Goal: Book appointment/travel/reservation

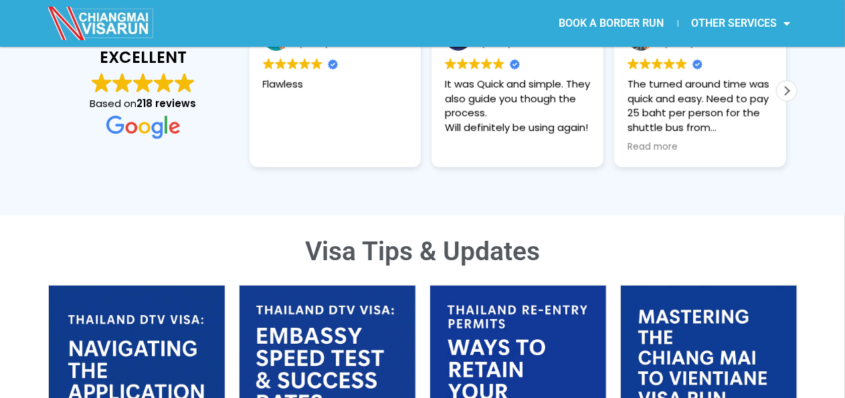
scroll to position [134, 0]
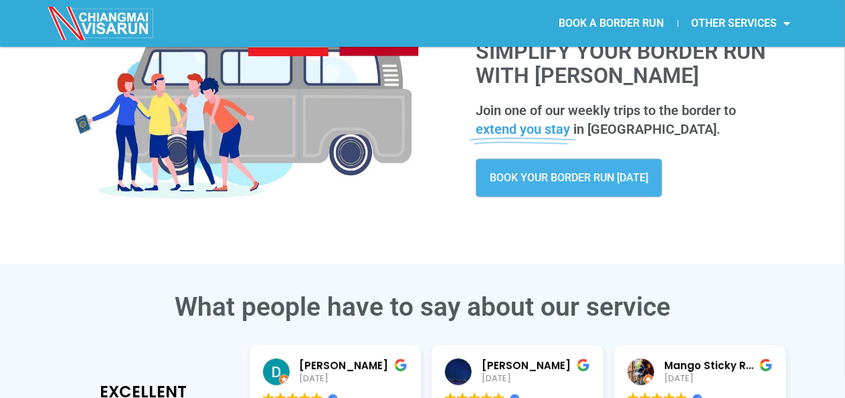
click at [611, 169] on link "BOOK YOUR BORDER RUN [DATE]" at bounding box center [569, 178] width 187 height 39
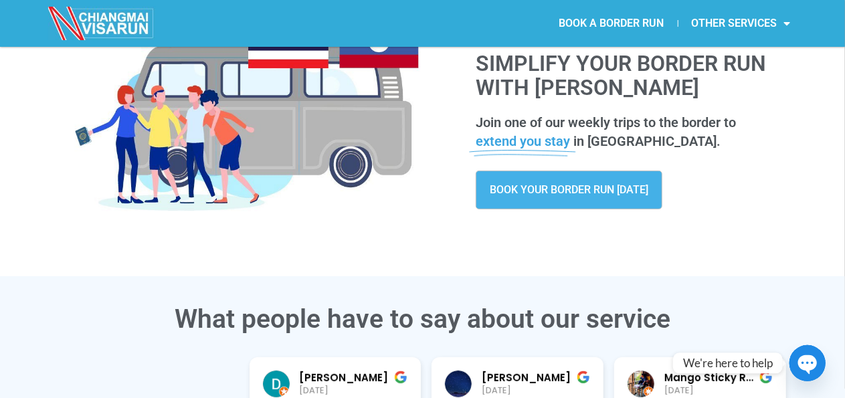
scroll to position [389, 0]
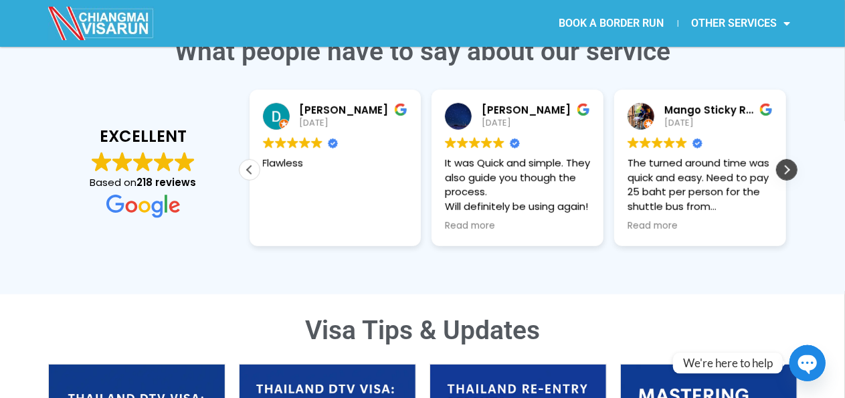
click at [786, 163] on div "Next review" at bounding box center [787, 170] width 20 height 20
click at [784, 172] on div "Next review" at bounding box center [787, 170] width 20 height 20
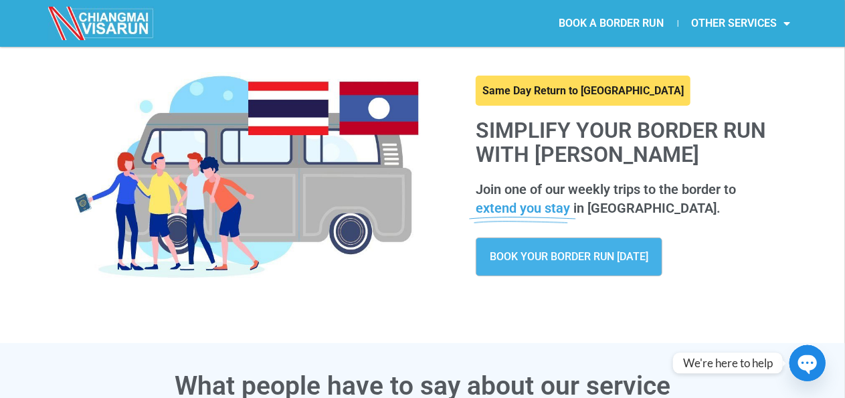
scroll to position [0, 0]
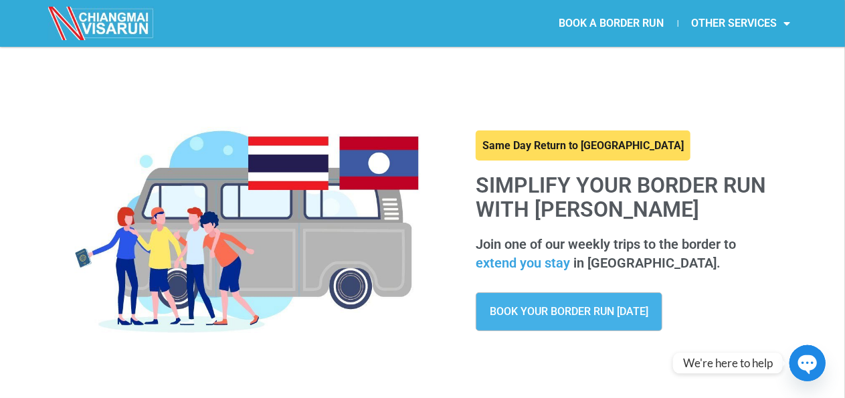
click at [588, 148] on link at bounding box center [583, 145] width 215 height 31
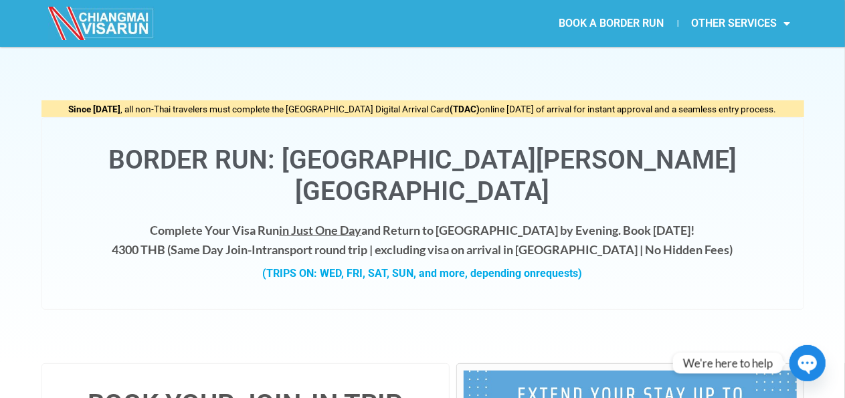
scroll to position [268, 0]
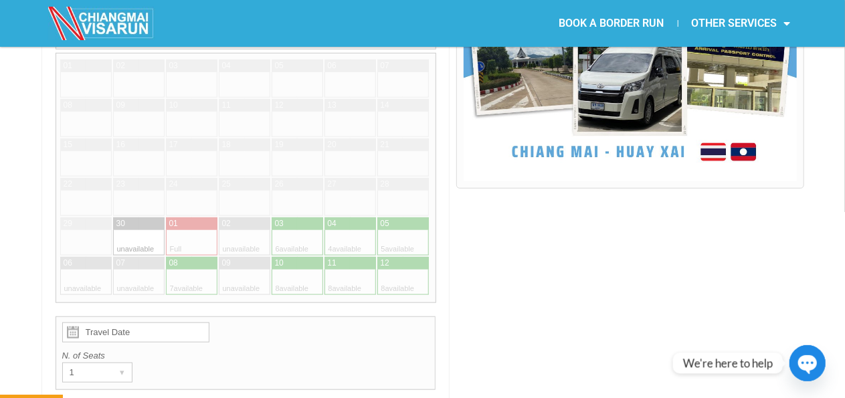
scroll to position [268, 0]
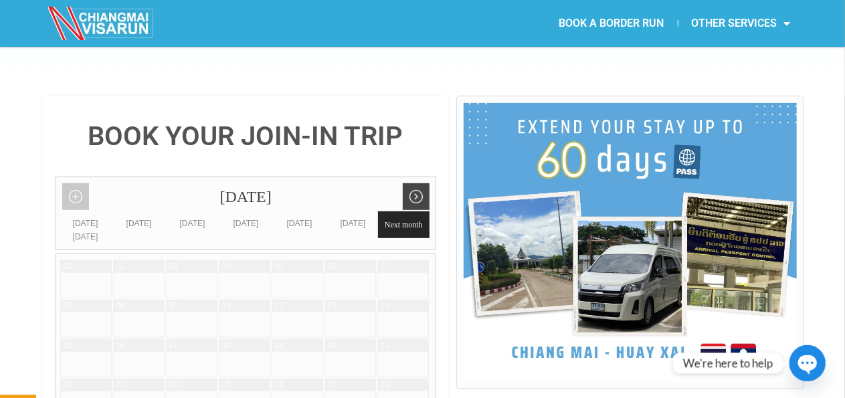
click at [420, 183] on link "Next month" at bounding box center [416, 196] width 27 height 27
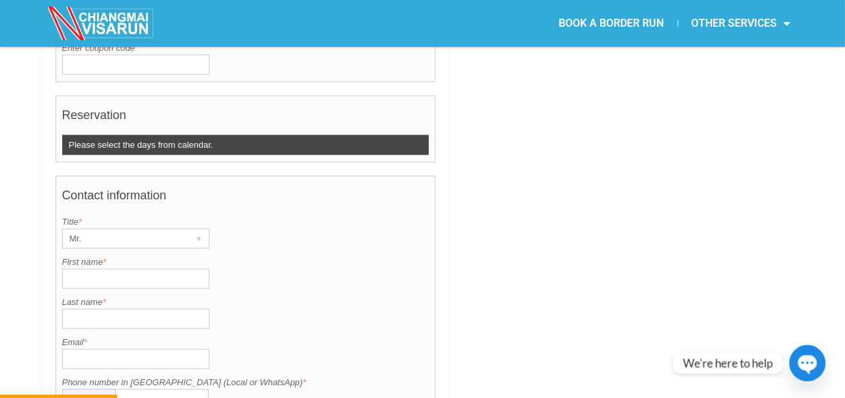
scroll to position [1071, 0]
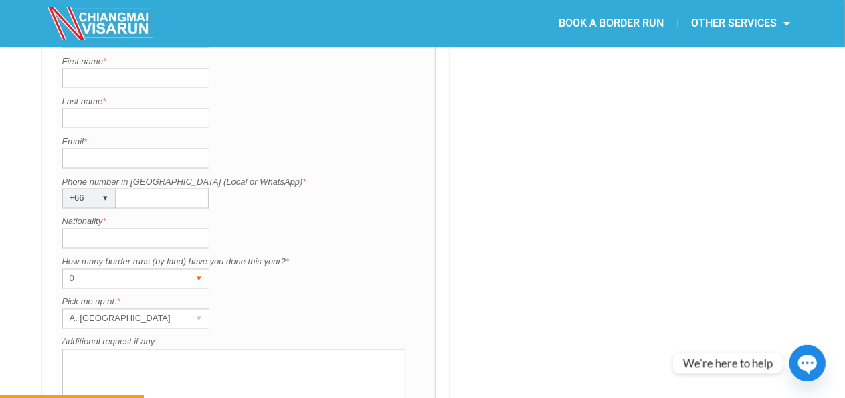
click at [197, 270] on div "▾" at bounding box center [199, 279] width 19 height 19
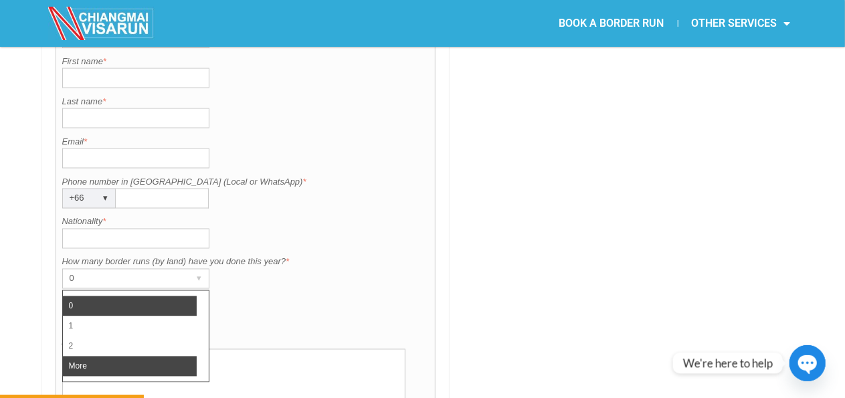
click at [136, 357] on li "More" at bounding box center [130, 367] width 134 height 20
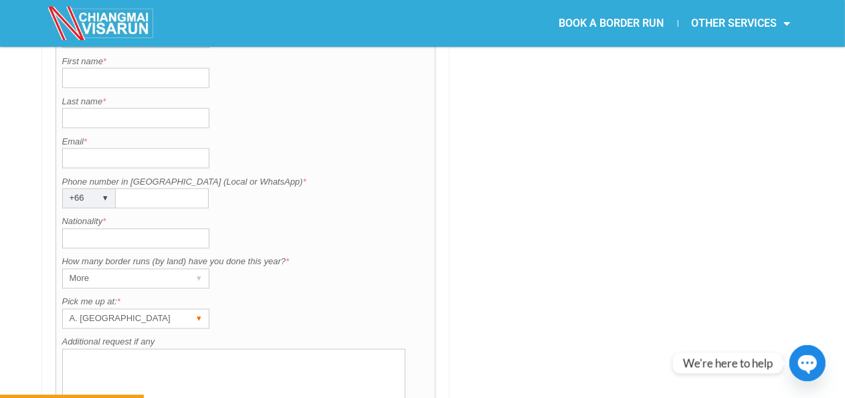
click at [185, 309] on div "A. Centara Riverside Hotel ▾" at bounding box center [135, 319] width 147 height 20
click at [332, 256] on div "How many border runs (by land) have you done this year? is required. How many b…" at bounding box center [245, 272] width 367 height 33
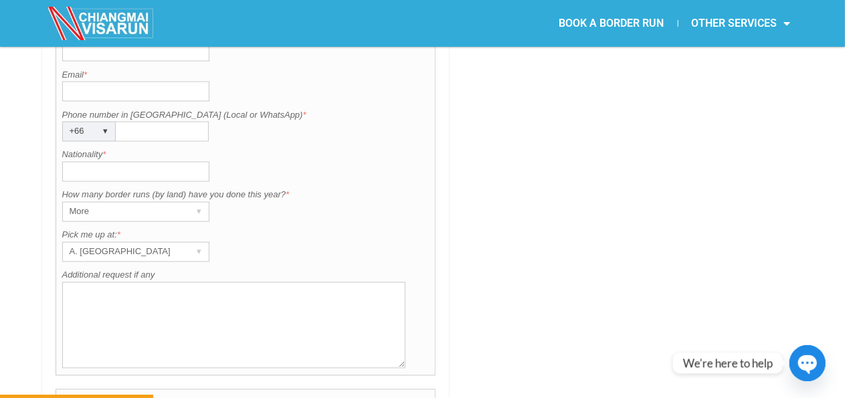
scroll to position [1338, 0]
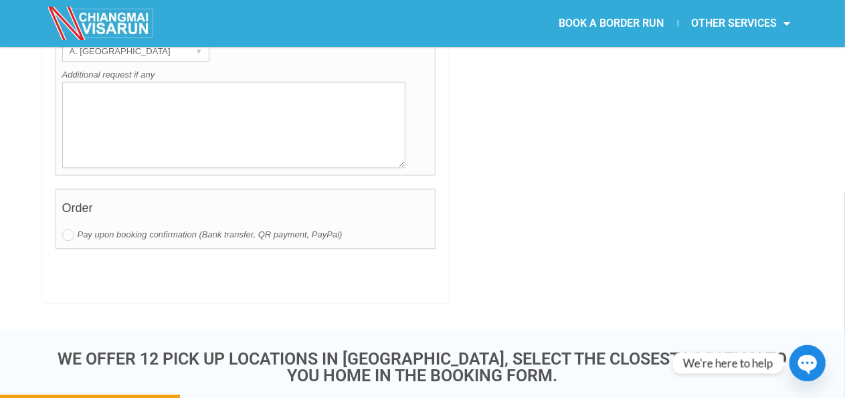
click at [72, 228] on div "Pay upon booking confirmation (Bank transfer, QR payment, PayPal)" at bounding box center [245, 234] width 367 height 13
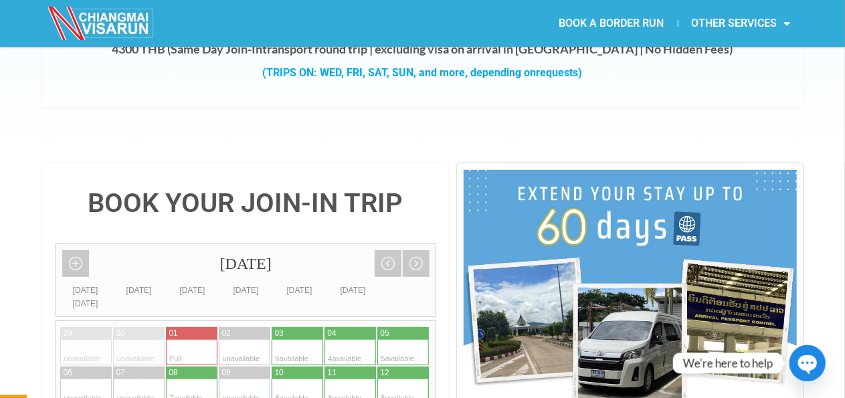
scroll to position [0, 0]
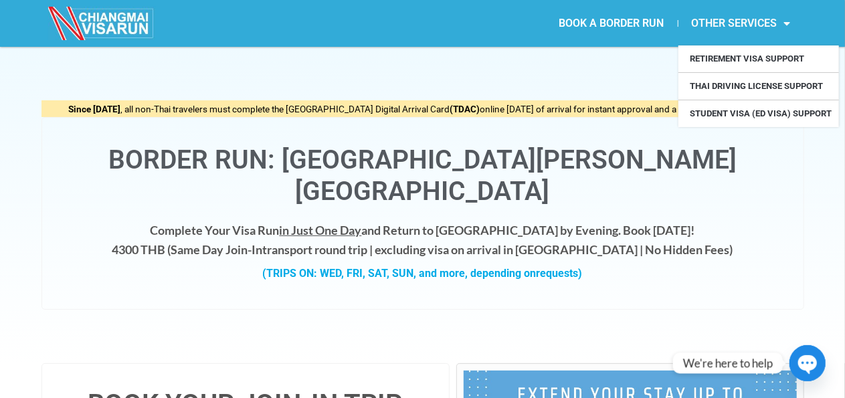
click at [742, 18] on link "OTHER SERVICES" at bounding box center [742, 23] width 126 height 31
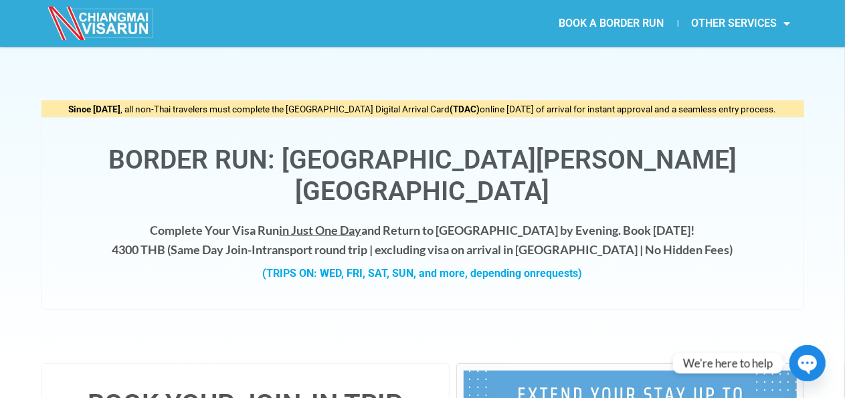
click at [786, 30] on span "Menu" at bounding box center [784, 23] width 13 height 24
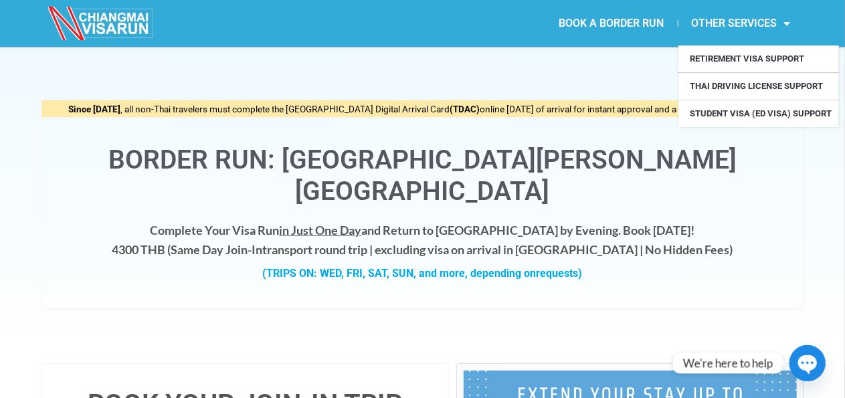
click at [743, 221] on h4 "Complete Your Visa Run in Just One Day and Return to Chiang Mai by Evening. Boo…" at bounding box center [423, 240] width 735 height 39
